Goal: Navigation & Orientation: Find specific page/section

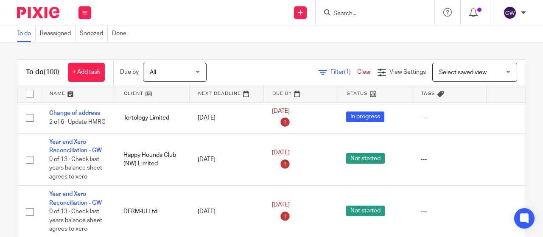
click at [358, 10] on input "Search" at bounding box center [371, 14] width 76 height 8
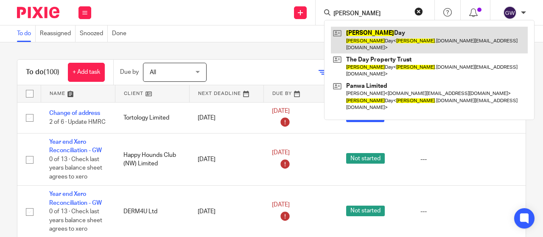
type input "teresa"
click at [364, 29] on link at bounding box center [429, 40] width 197 height 26
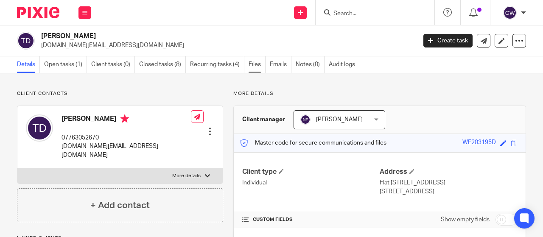
click at [262, 64] on link "Files" at bounding box center [257, 64] width 17 height 17
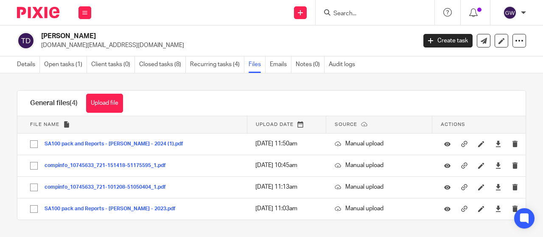
click at [342, 14] on input "Search" at bounding box center [371, 14] width 76 height 8
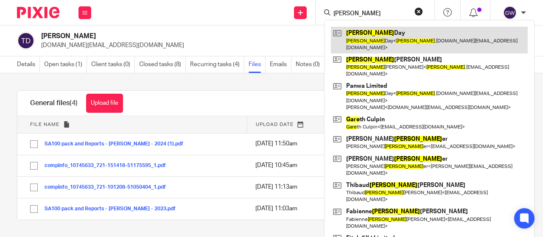
type input "gary"
click at [356, 39] on link at bounding box center [429, 40] width 197 height 26
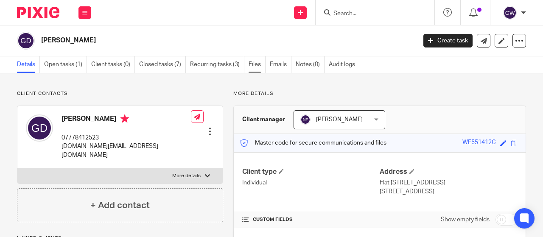
click at [254, 64] on link "Files" at bounding box center [257, 64] width 17 height 17
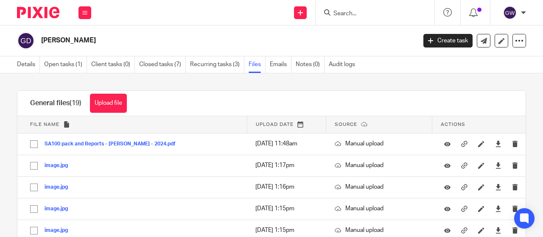
click at [339, 12] on input "Search" at bounding box center [371, 14] width 76 height 8
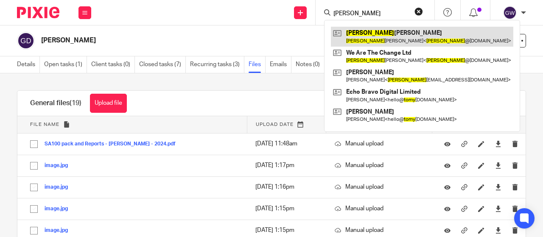
type input "toby"
click at [346, 38] on link at bounding box center [422, 37] width 182 height 20
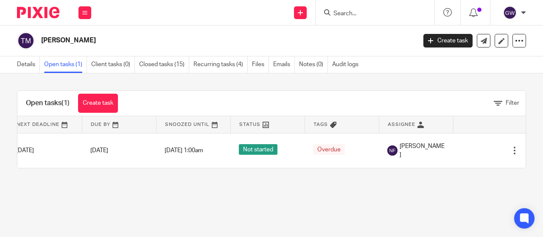
scroll to position [0, 98]
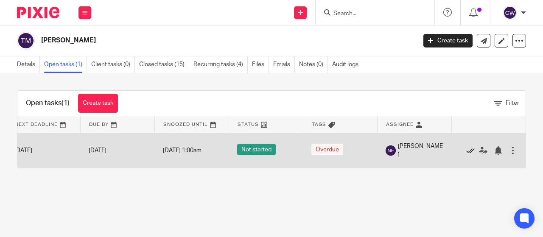
click at [466, 149] on icon at bounding box center [470, 150] width 8 height 8
